Goal: Find specific page/section: Find specific page/section

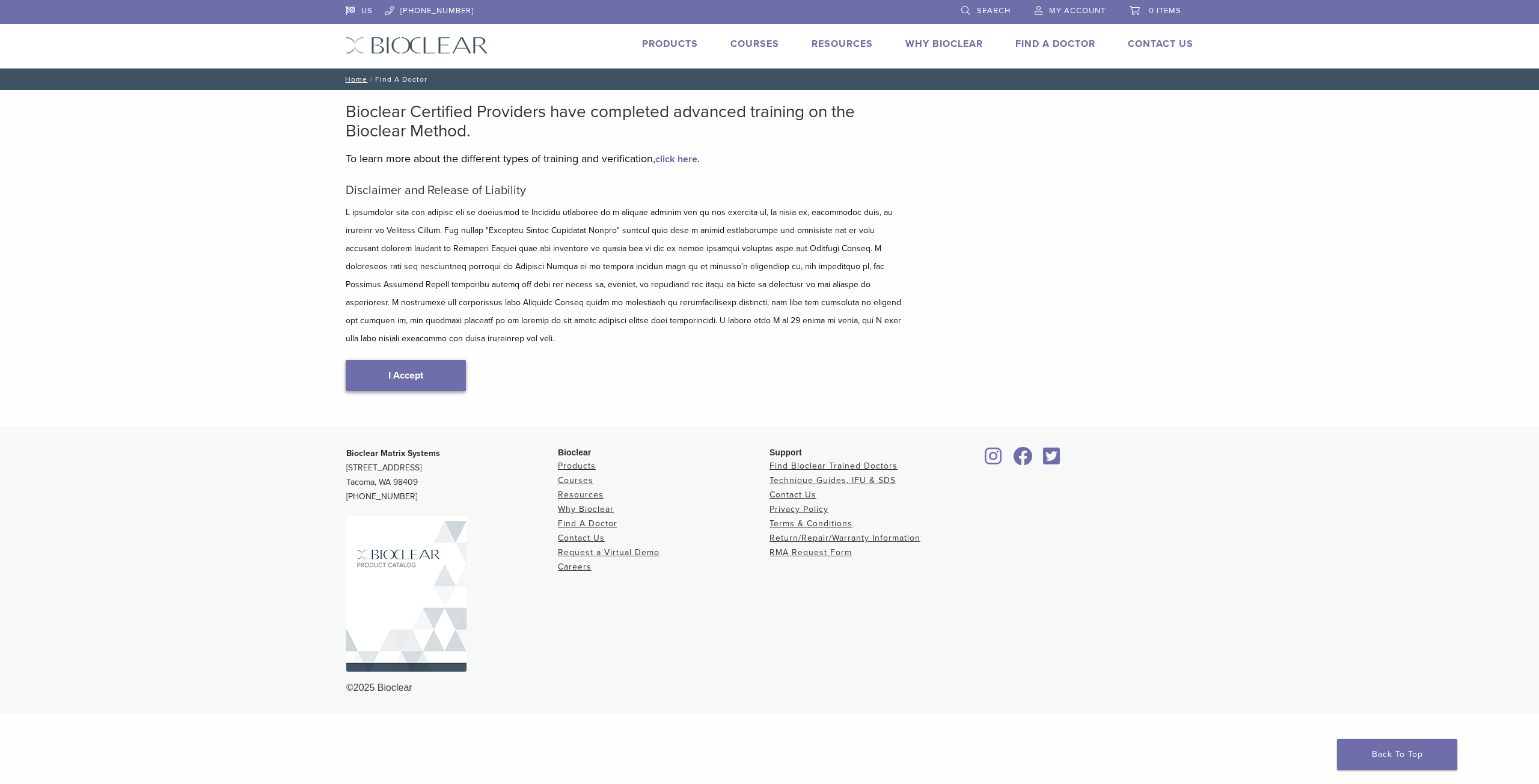
click at [416, 360] on link "I Accept" at bounding box center [405, 375] width 121 height 32
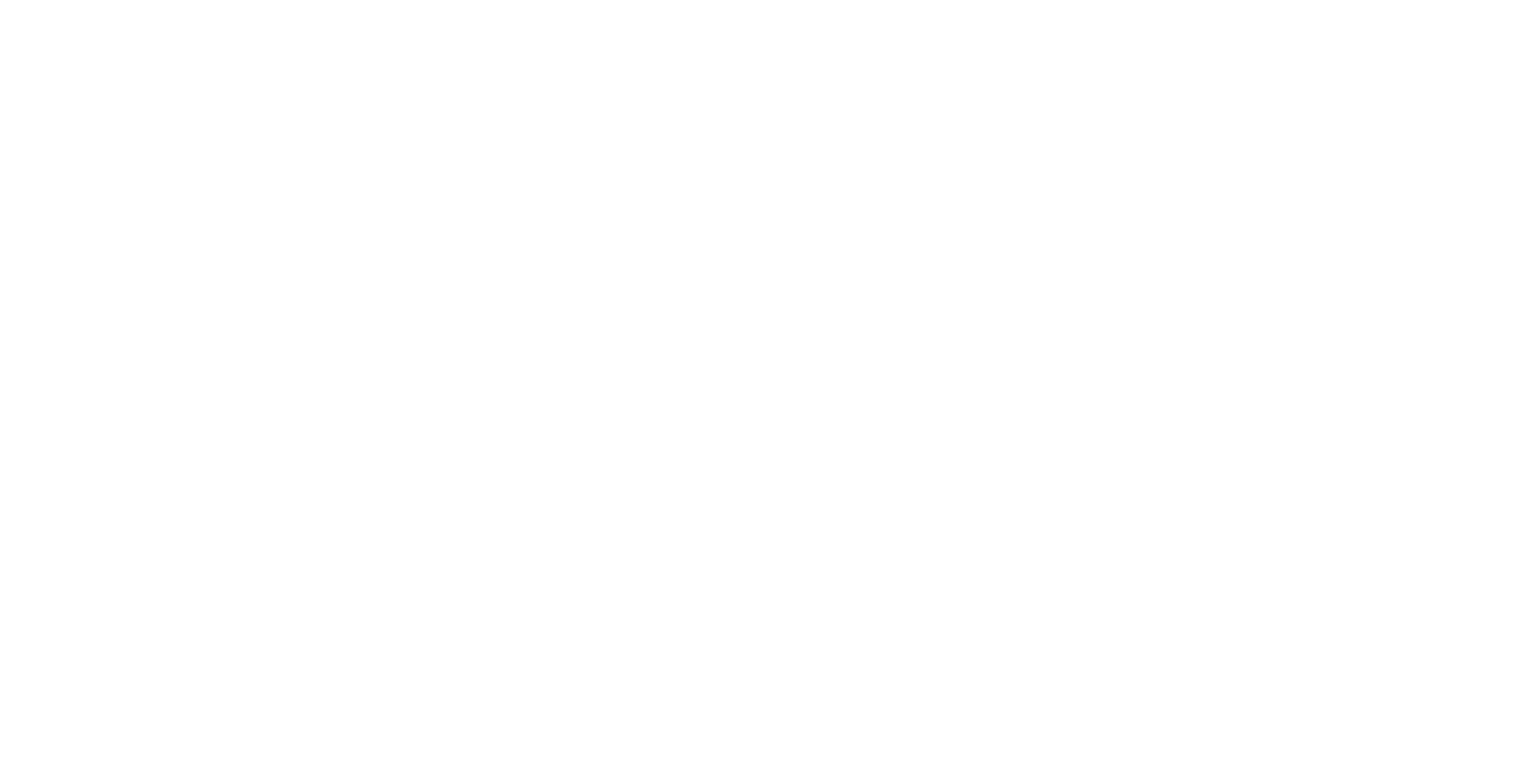
scroll to position [541, 0]
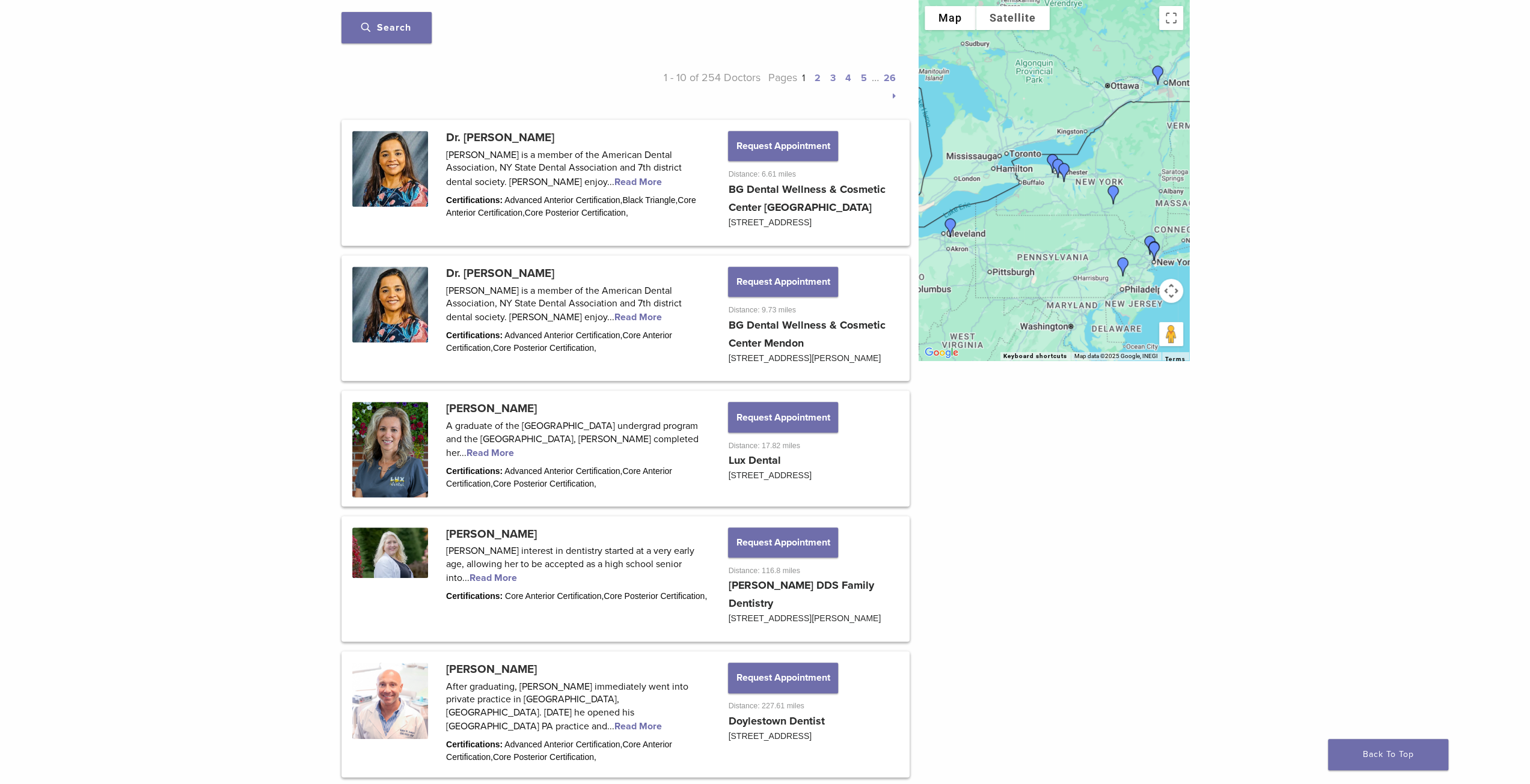
click at [949, 227] on img "Dr. Laura Walsh" at bounding box center [950, 228] width 29 height 29
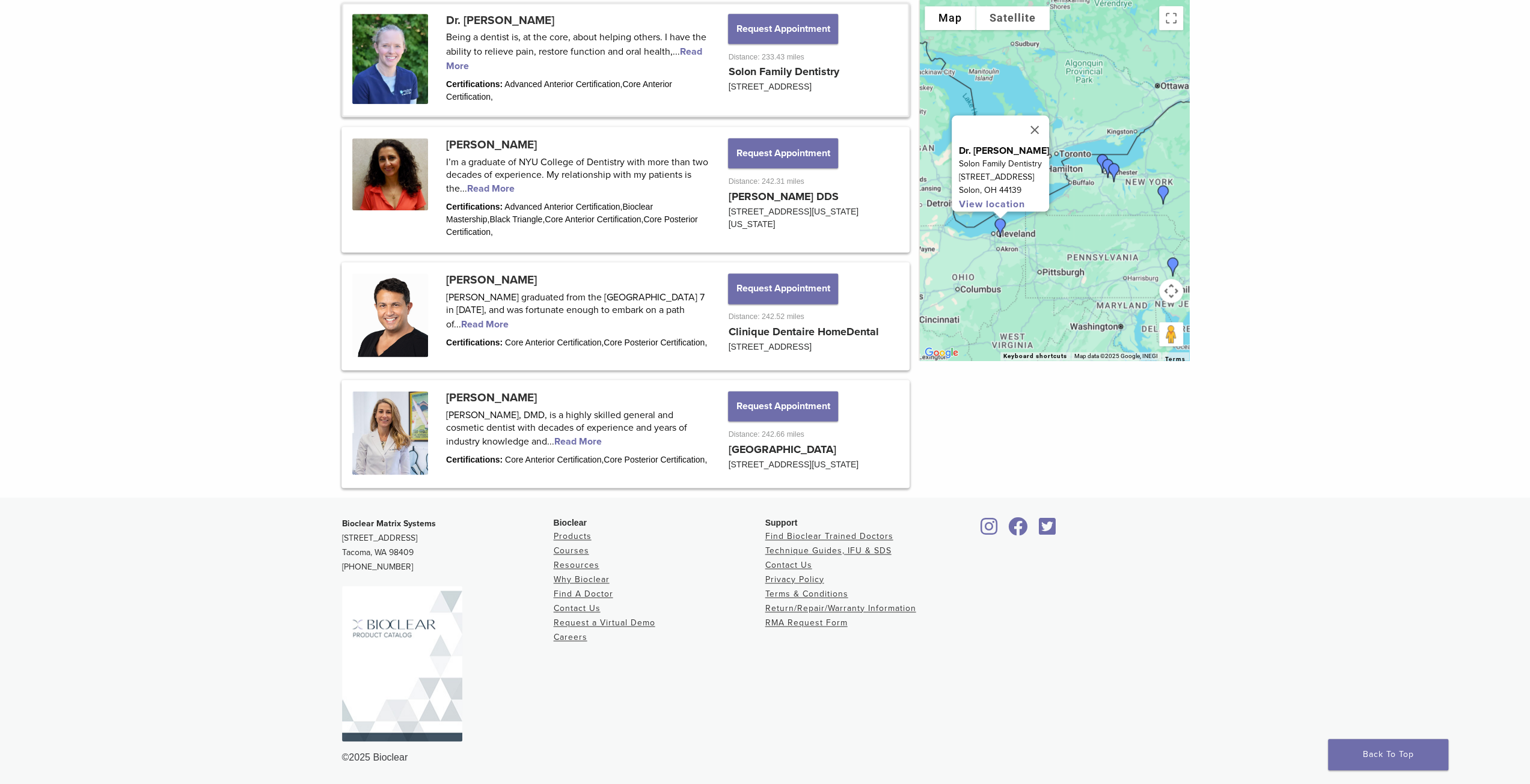
scroll to position [1483, 0]
click at [485, 20] on link at bounding box center [625, 60] width 564 height 111
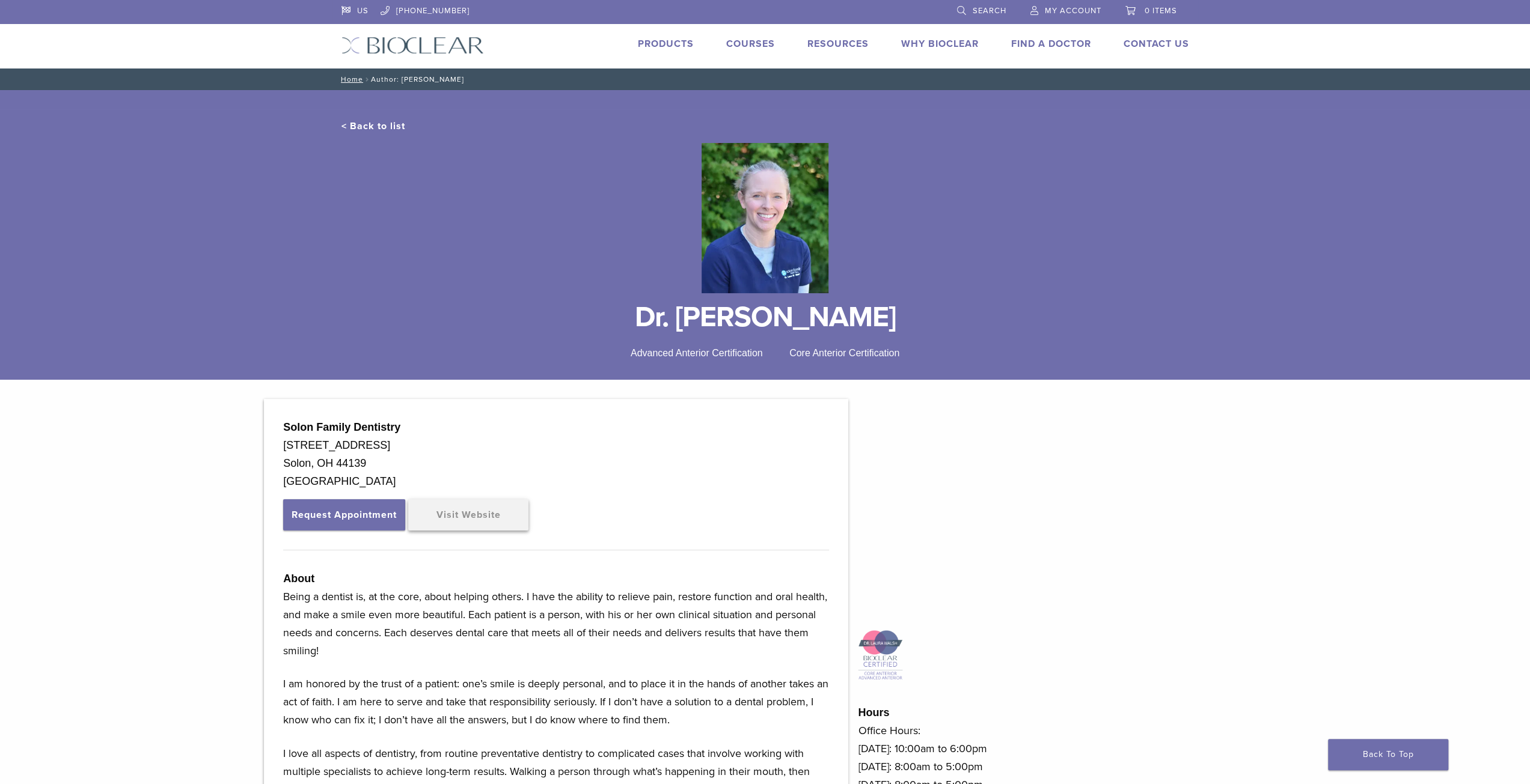
click at [470, 510] on link "Visit Website" at bounding box center [468, 515] width 121 height 32
